Goal: Task Accomplishment & Management: Use online tool/utility

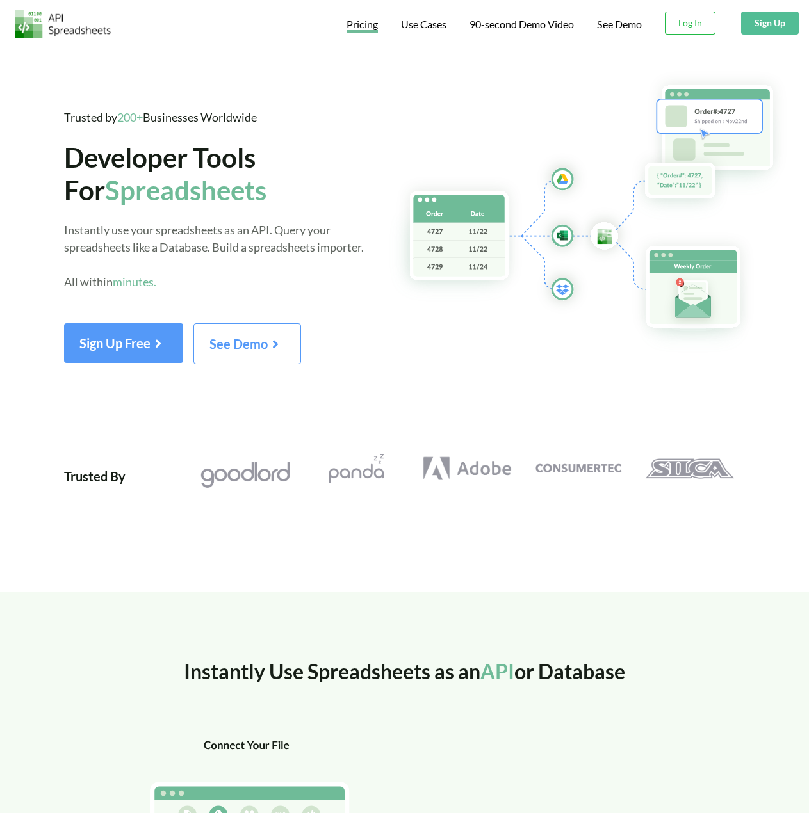
click at [364, 29] on span "Pricing" at bounding box center [361, 25] width 31 height 15
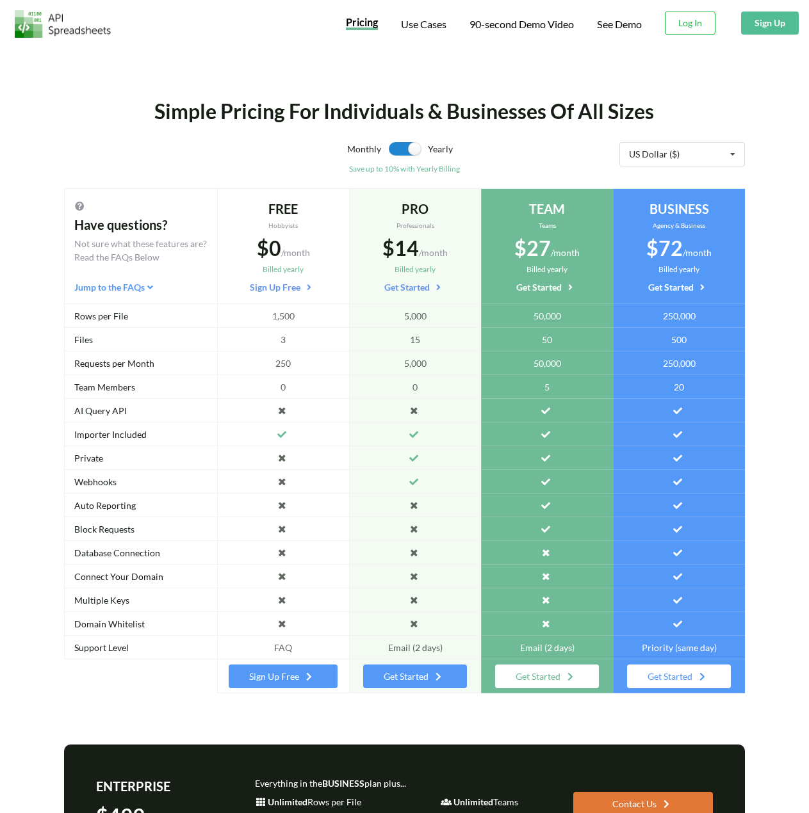
click at [778, 24] on button "Sign Up" at bounding box center [770, 23] width 58 height 23
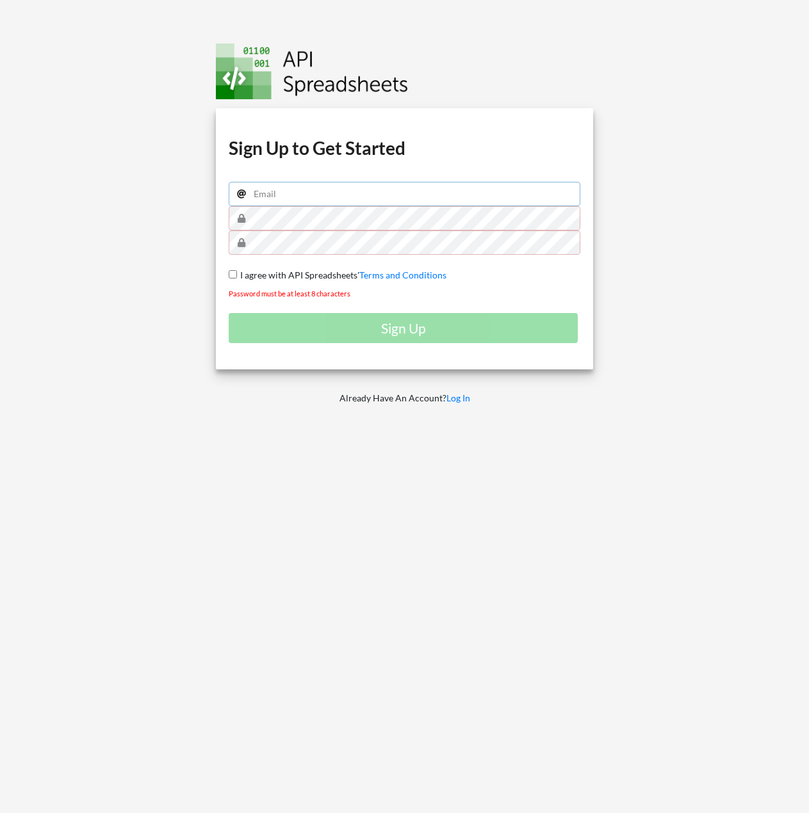
click at [319, 200] on input "email" at bounding box center [404, 194] width 351 height 24
type input "akosididot@gmail.com"
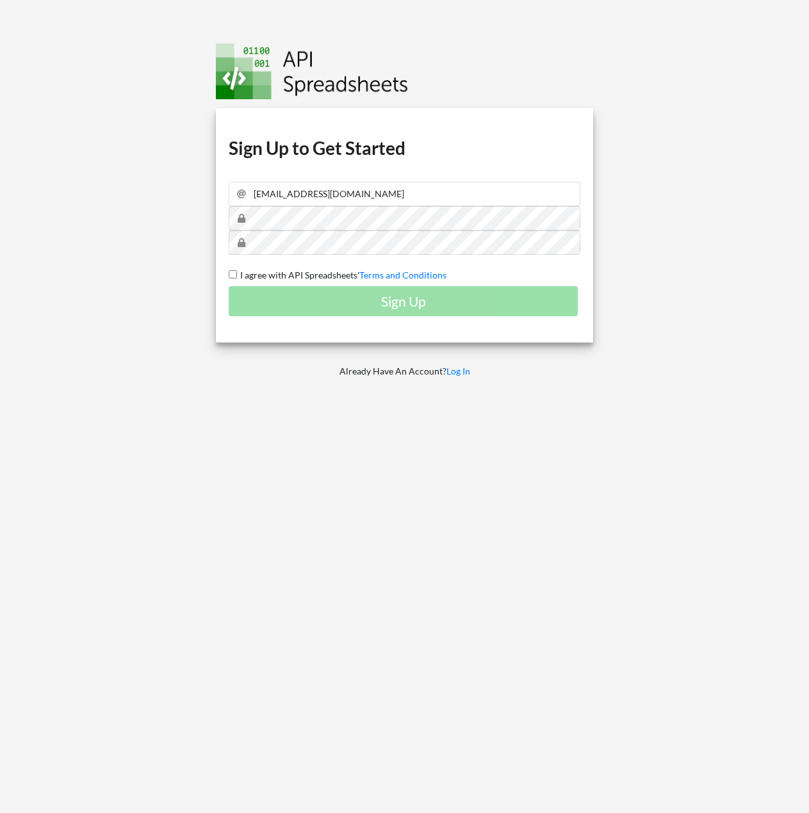
click at [302, 275] on span "I agree with API Spreadsheets'" at bounding box center [298, 275] width 122 height 11
click at [237, 275] on input "I agree with API Spreadsheets' Terms and Conditions" at bounding box center [233, 274] width 8 height 8
checkbox input "true"
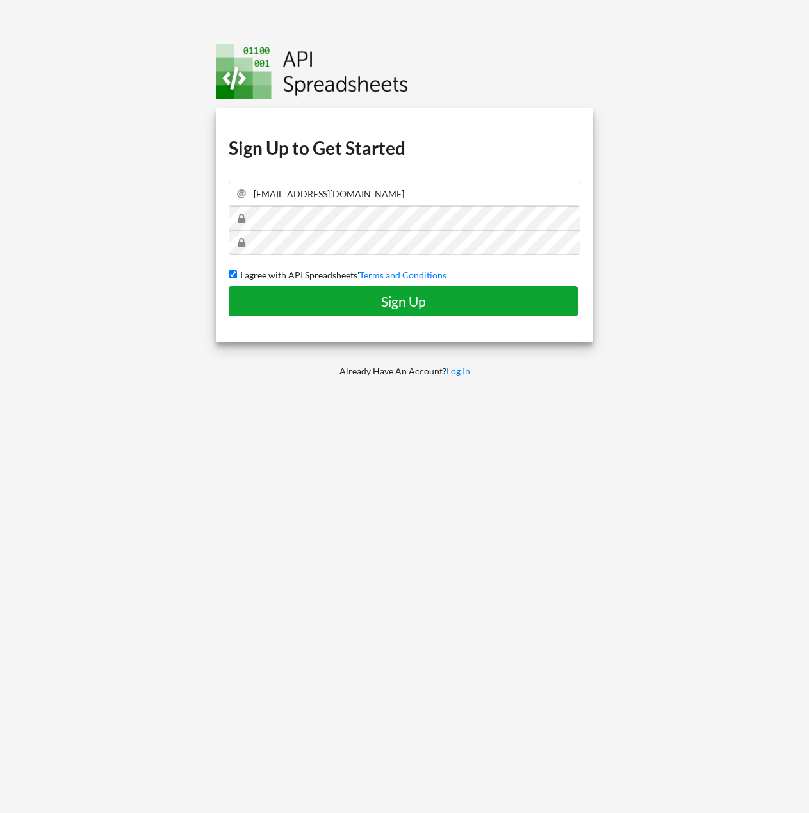
click at [311, 300] on h4 "Sign Up" at bounding box center [403, 301] width 322 height 16
checkbox input "false"
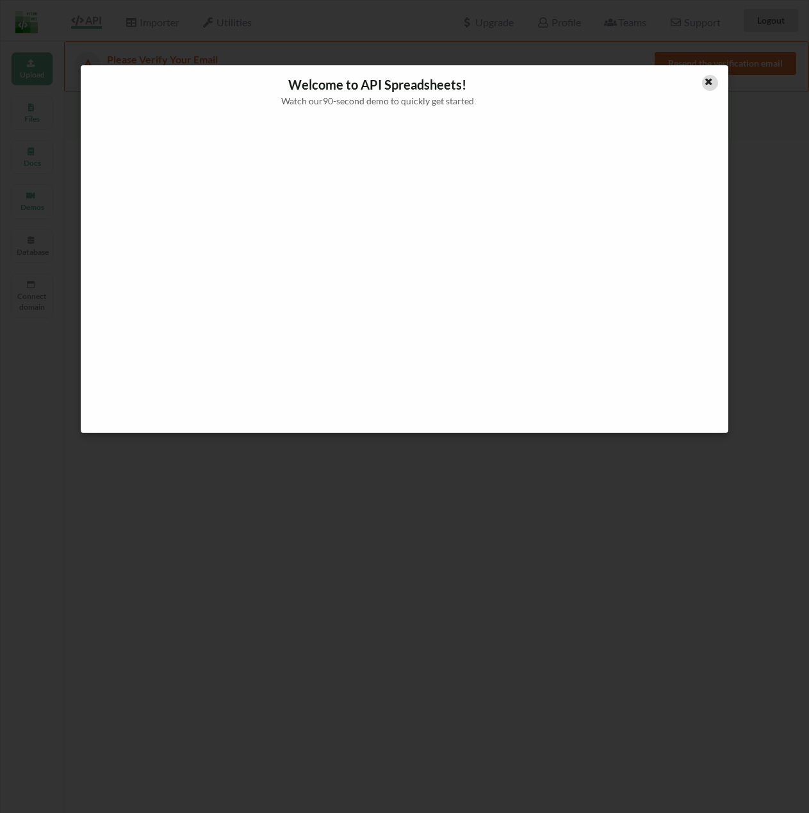
click at [705, 85] on icon at bounding box center [708, 80] width 11 height 9
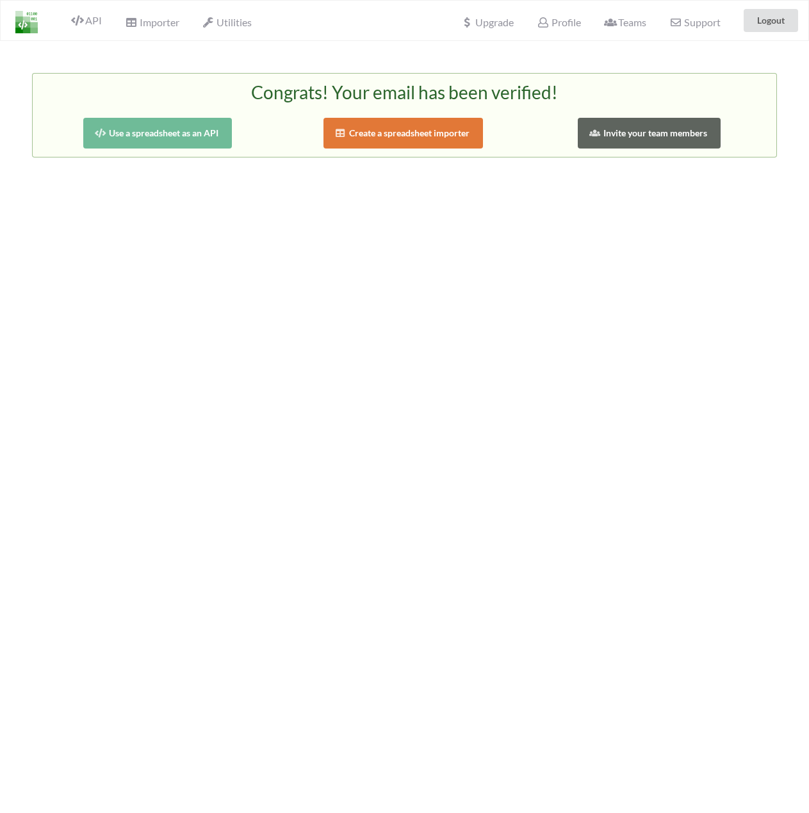
click at [408, 129] on button "Create a spreadsheet importer" at bounding box center [403, 133] width 160 height 31
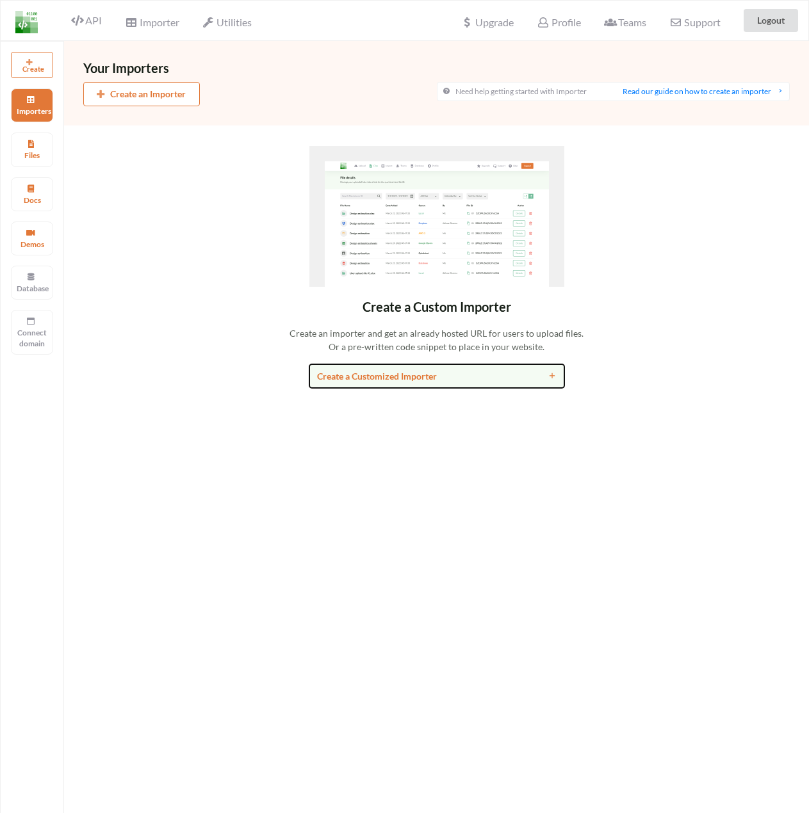
click at [421, 374] on div "Create a Customized Importer" at bounding box center [404, 375] width 175 height 13
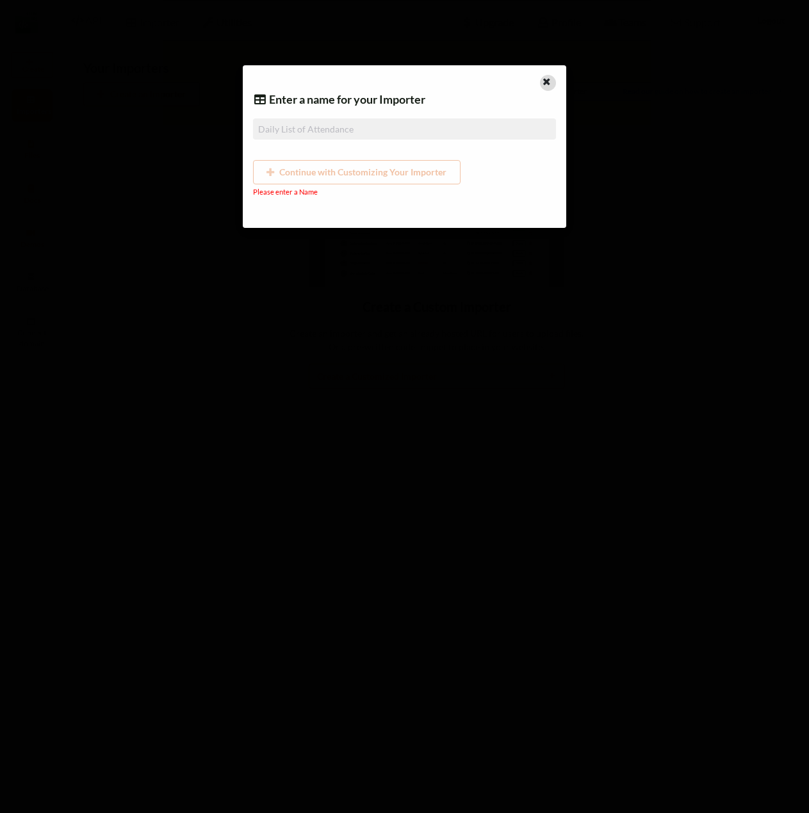
click at [551, 77] on icon at bounding box center [547, 80] width 11 height 9
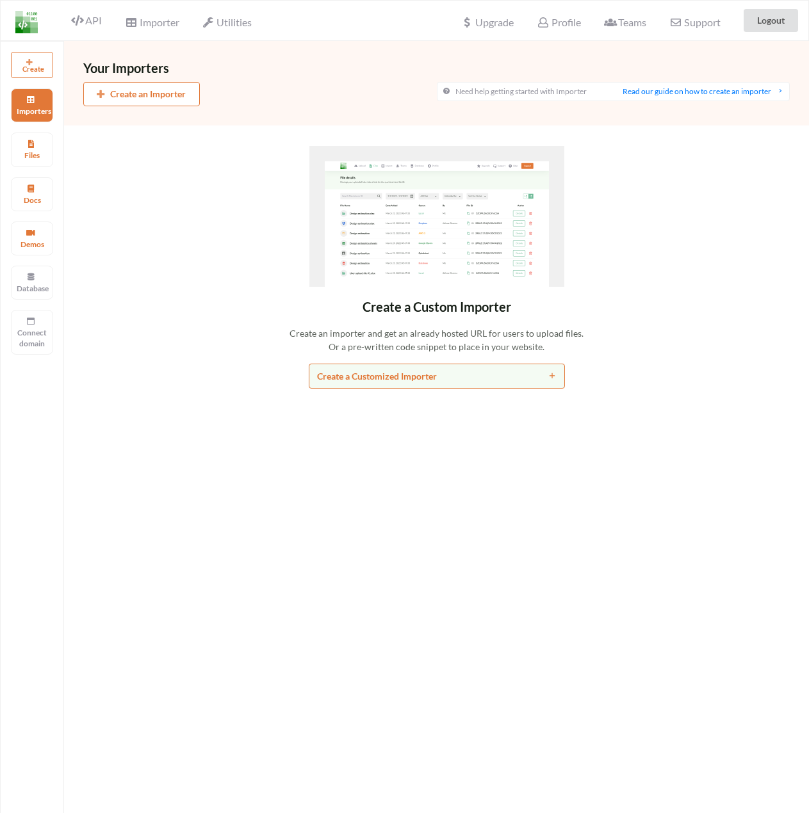
click at [33, 63] on icon at bounding box center [30, 61] width 8 height 6
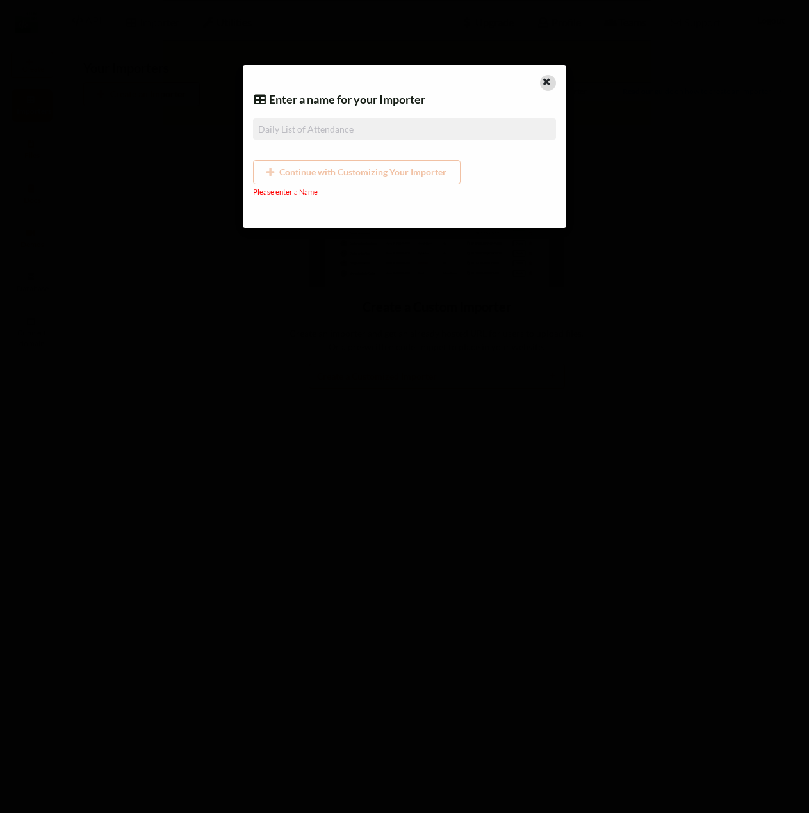
click at [552, 81] on icon at bounding box center [547, 80] width 11 height 9
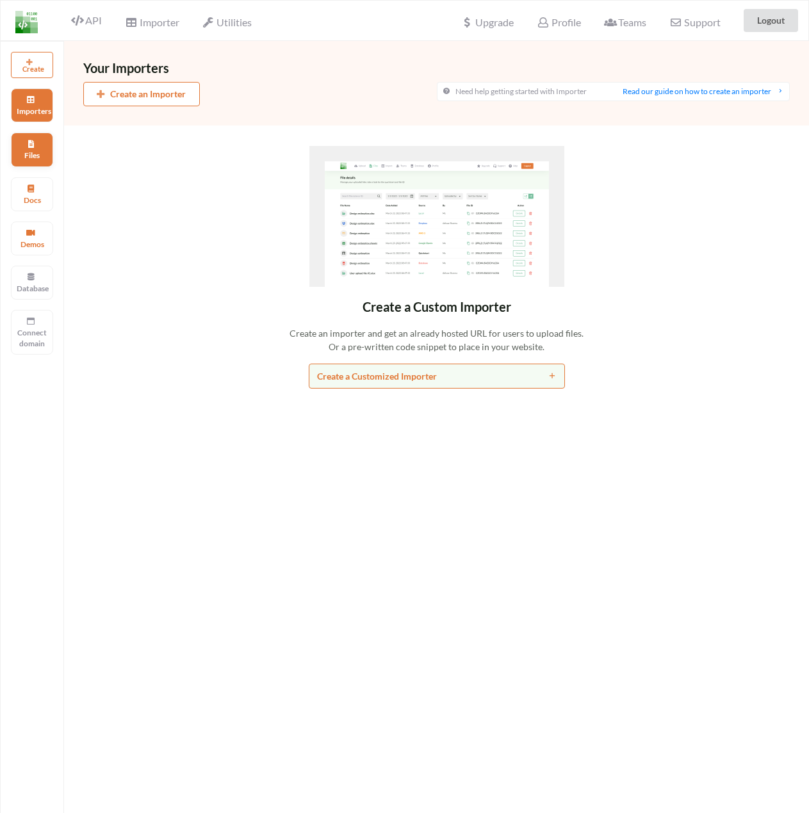
click at [45, 155] on p "Files" at bounding box center [32, 155] width 31 height 11
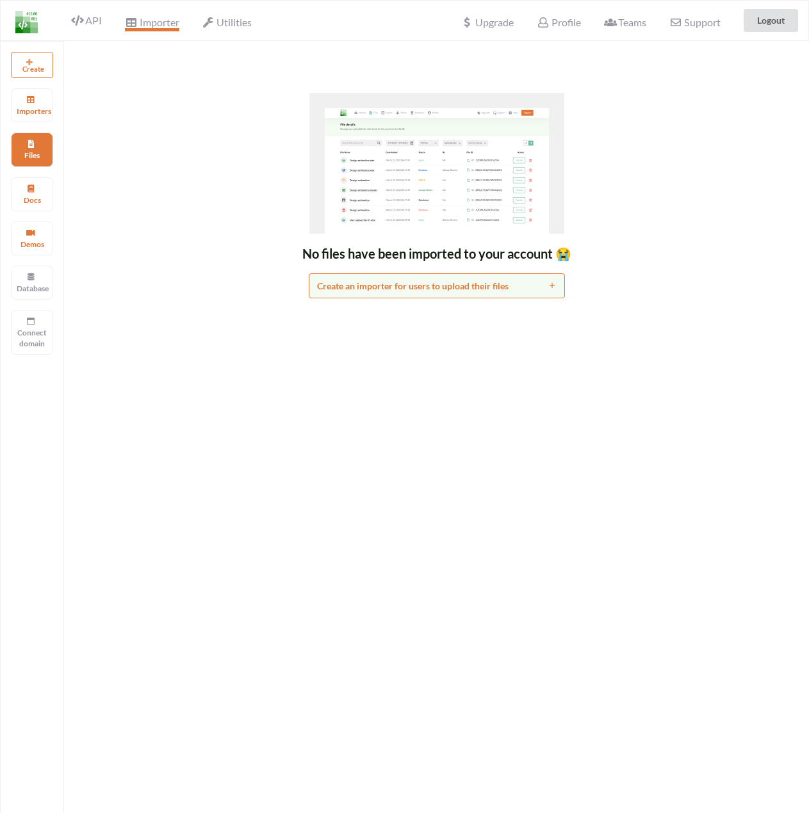
click at [157, 29] on span "Importer" at bounding box center [152, 23] width 54 height 15
click at [90, 23] on span "API" at bounding box center [86, 21] width 31 height 15
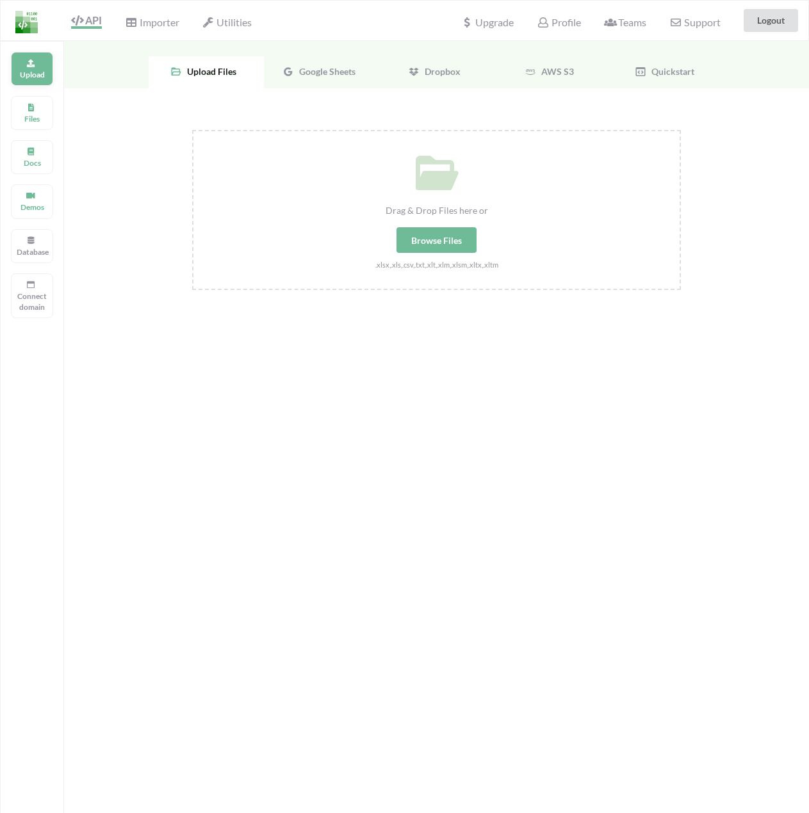
click at [11, 63] on div "Upload" at bounding box center [32, 69] width 42 height 34
click at [27, 65] on icon at bounding box center [30, 62] width 9 height 8
click at [422, 228] on div "Browse Files" at bounding box center [436, 240] width 80 height 26
click at [192, 130] on input "Drag & Drop Files here or Browse Files .xlsx,.xls,.csv,.txt,.xlt,.xlm,.xlsm,.xl…" at bounding box center [192, 130] width 0 height 0
click at [321, 71] on span "Google Sheets" at bounding box center [324, 71] width 61 height 11
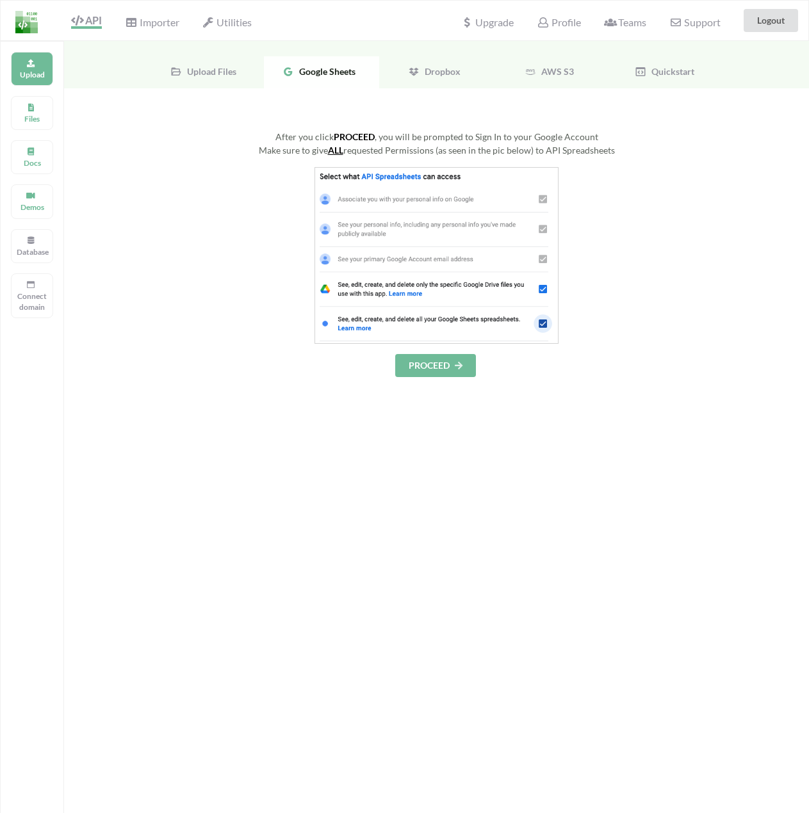
click at [437, 366] on button "PROCEED" at bounding box center [435, 365] width 81 height 23
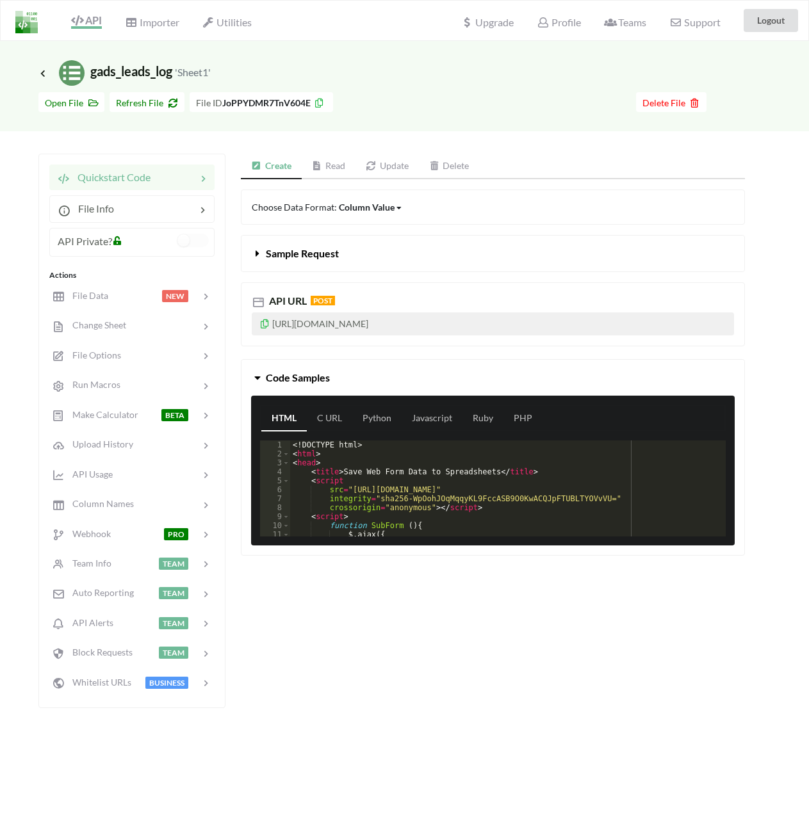
click at [442, 319] on p "https://api.apispreadsheets.com/data/JoPPYDMR7TnV604E/" at bounding box center [493, 323] width 482 height 23
drag, startPoint x: 510, startPoint y: 325, endPoint x: 328, endPoint y: 342, distance: 183.3
click at [232, 326] on div "API URL POST https://api.apispreadsheets.com/data/JoPPYDMR7TnV604E/" at bounding box center [492, 309] width 523 height 74
copy p "https://api.apispreadsheets.com/data/JoPPYDMR7TnV604E/"
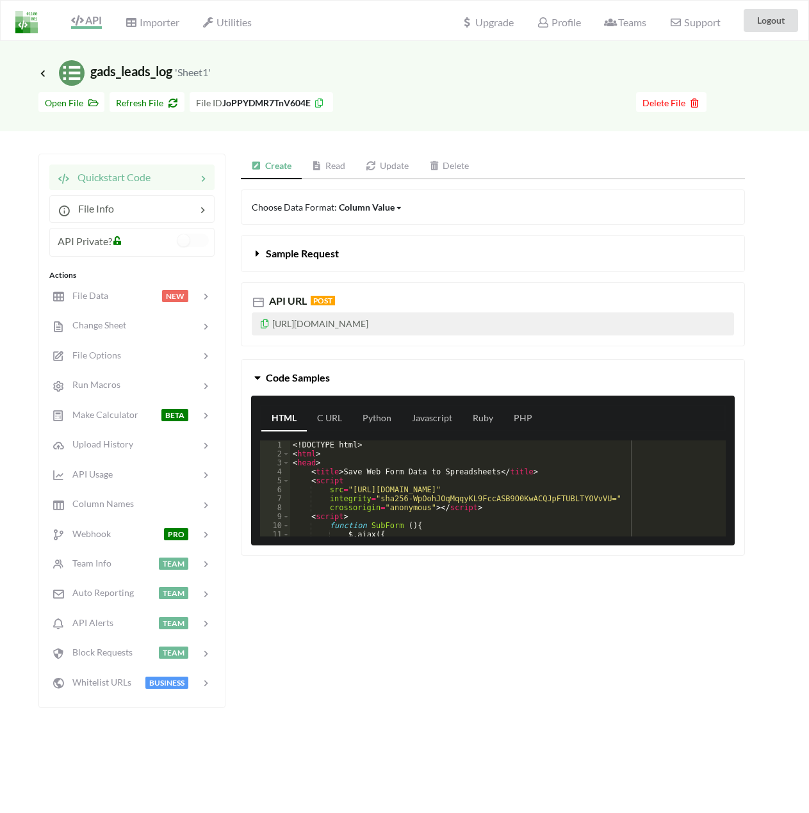
click at [323, 295] on span "API URL POST" at bounding box center [293, 300] width 83 height 11
click at [267, 255] on span "Sample Request" at bounding box center [302, 253] width 73 height 12
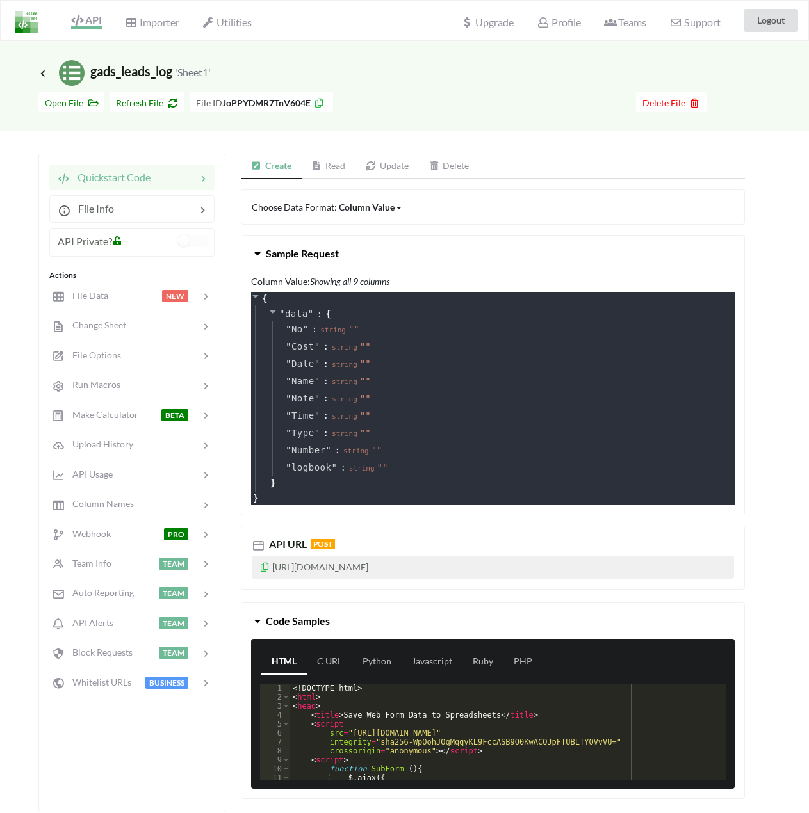
click at [267, 255] on span "Sample Request" at bounding box center [302, 253] width 73 height 12
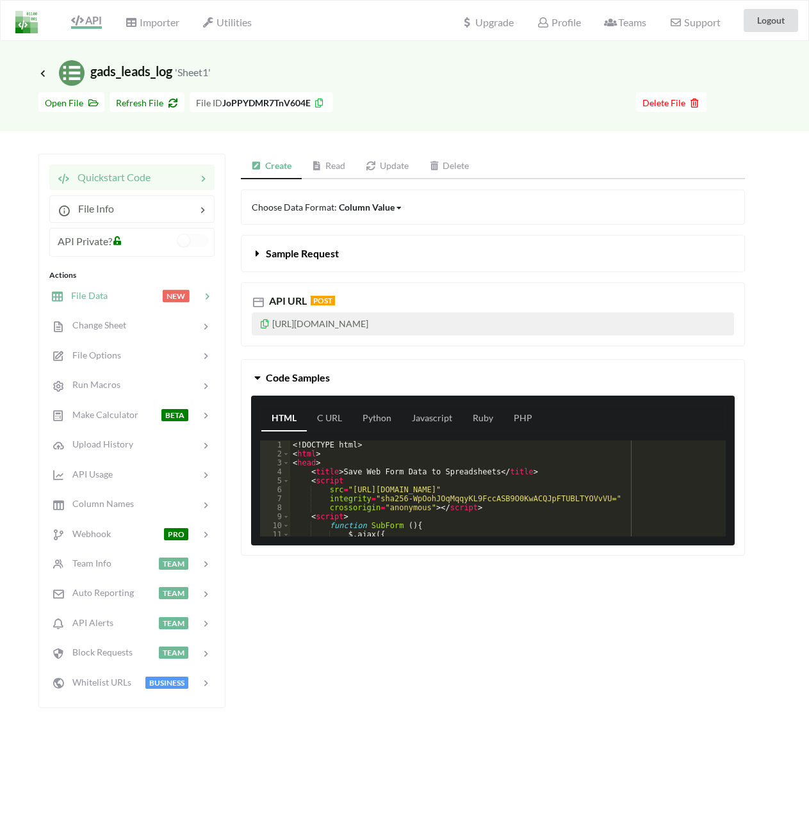
click at [156, 295] on div at bounding box center [135, 296] width 54 height 15
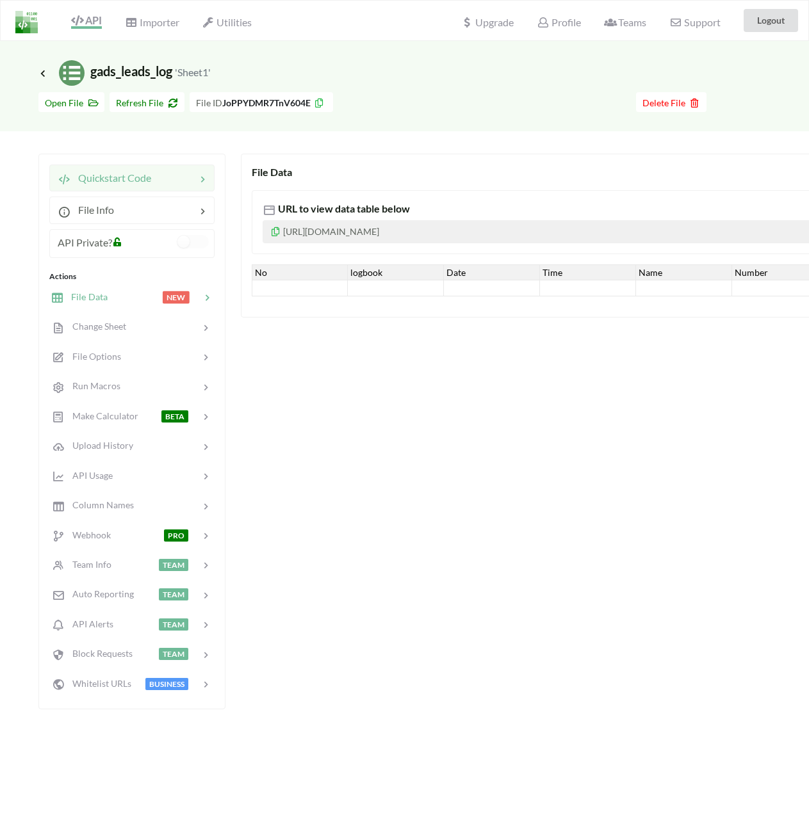
click at [143, 186] on div "Quickstart Code" at bounding box center [104, 177] width 93 height 15
